Goal: Task Accomplishment & Management: Manage account settings

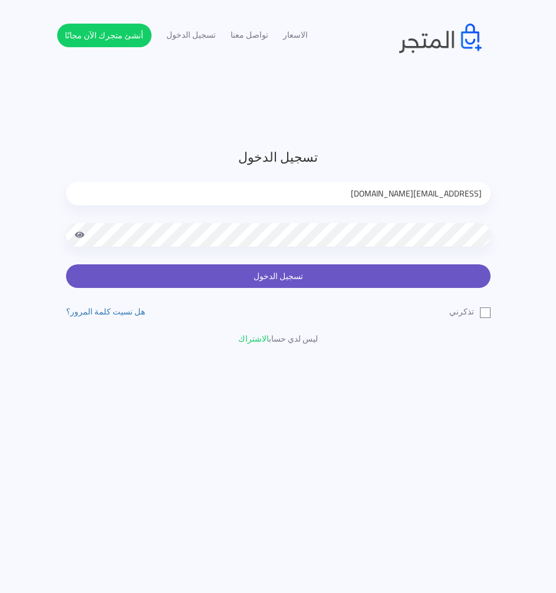
click at [449, 277] on button "تسجيل الدخول" at bounding box center [278, 276] width 425 height 24
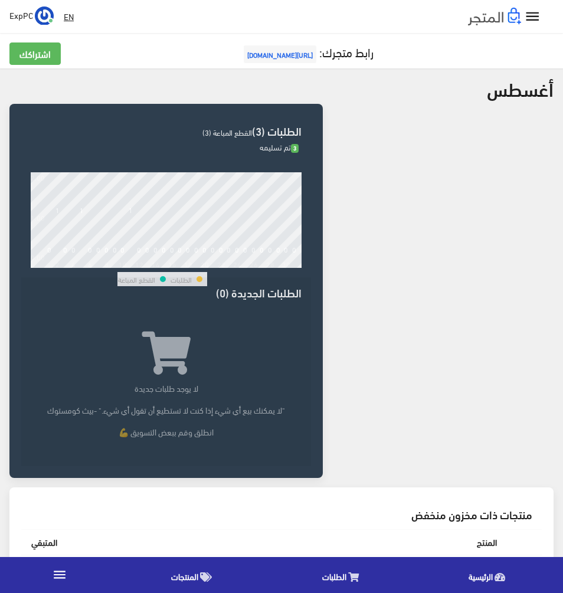
click at [535, 399] on div at bounding box center [442, 295] width 231 height 383
drag, startPoint x: 334, startPoint y: 263, endPoint x: 342, endPoint y: 241, distance: 23.5
click at [334, 263] on div at bounding box center [442, 295] width 231 height 383
click at [530, 24] on icon "" at bounding box center [532, 16] width 17 height 17
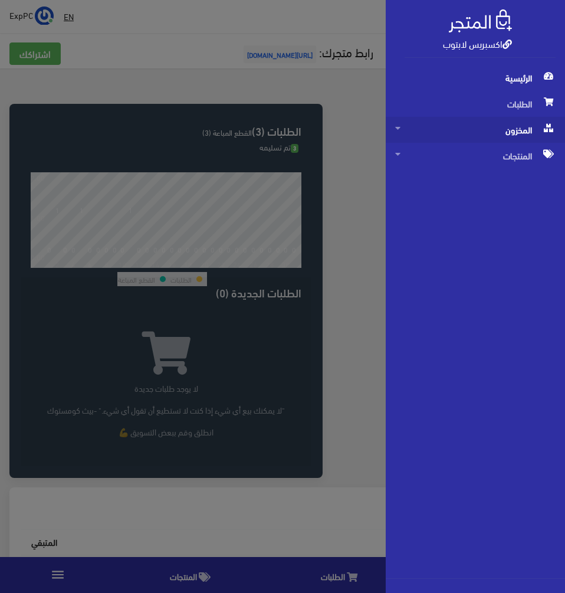
click at [531, 128] on span "المخزون" at bounding box center [475, 130] width 160 height 26
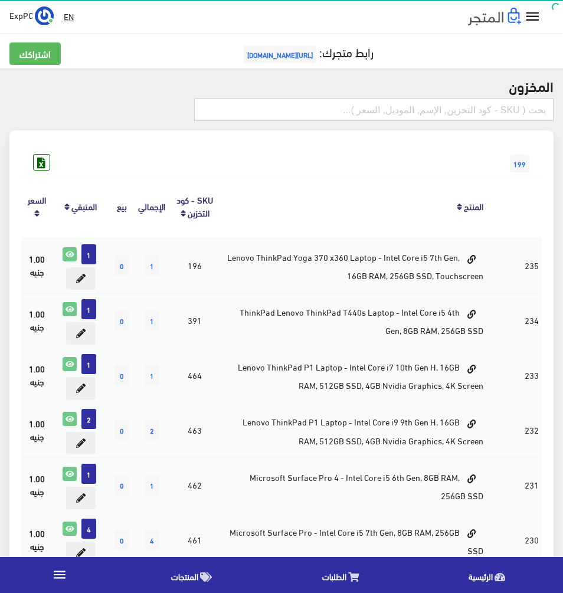
click at [478, 110] on input "text" at bounding box center [373, 110] width 359 height 22
type input "7450"
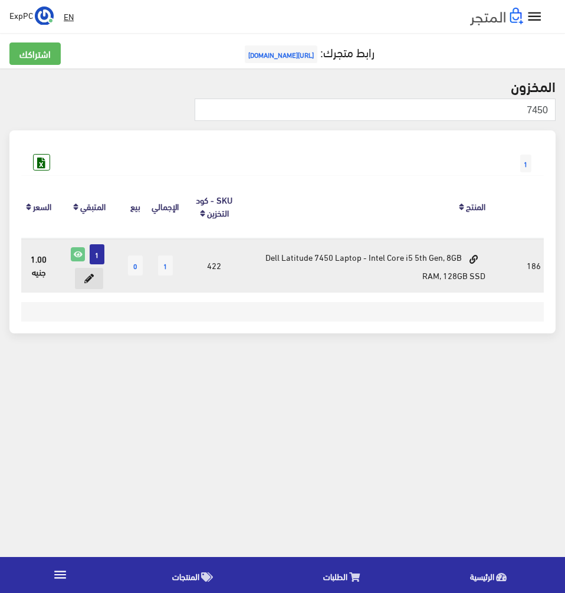
click at [93, 275] on icon at bounding box center [88, 278] width 9 height 9
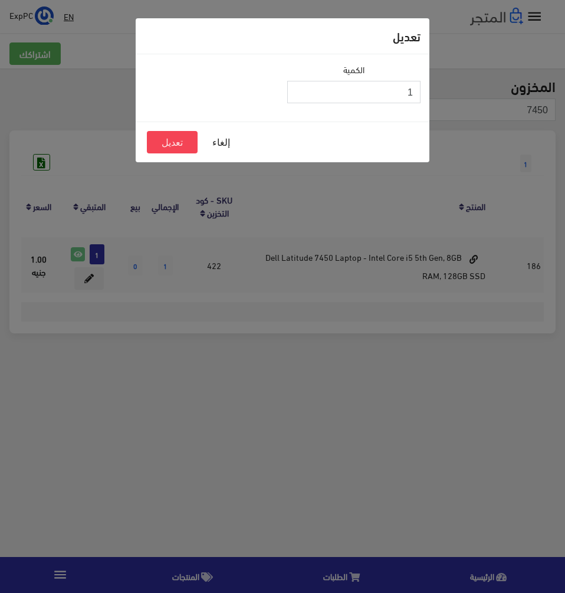
drag, startPoint x: 357, startPoint y: 94, endPoint x: 529, endPoint y: 97, distance: 171.1
click at [520, 96] on div "تعديل الكمية 1 إلغاء تعديل" at bounding box center [282, 296] width 565 height 593
type input "0"
click at [160, 150] on button "تعديل" at bounding box center [172, 142] width 51 height 22
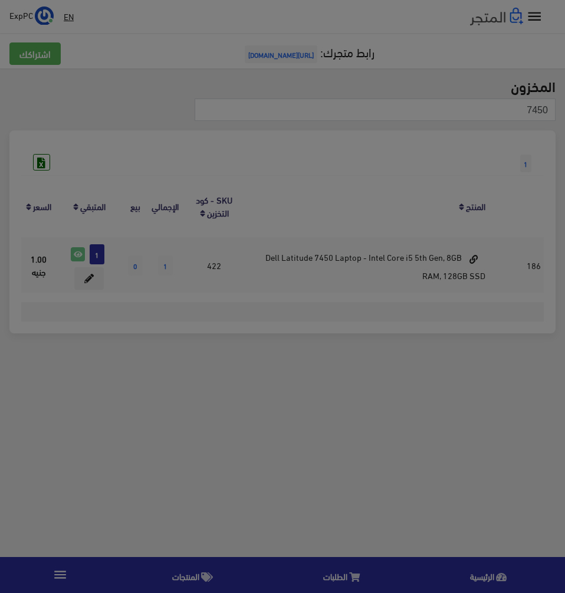
click at [166, 141] on button "تعديل" at bounding box center [172, 142] width 51 height 22
